Goal: Information Seeking & Learning: Learn about a topic

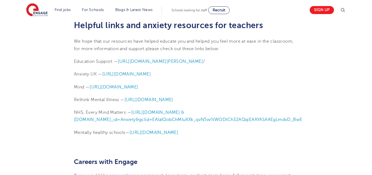
scroll to position [1518, 0]
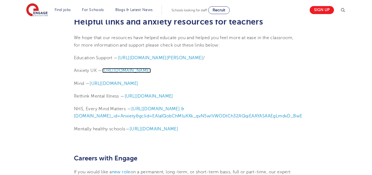
click at [119, 73] on span "[URL][DOMAIN_NAME]" at bounding box center [126, 70] width 49 height 5
